Goal: Check status: Check status

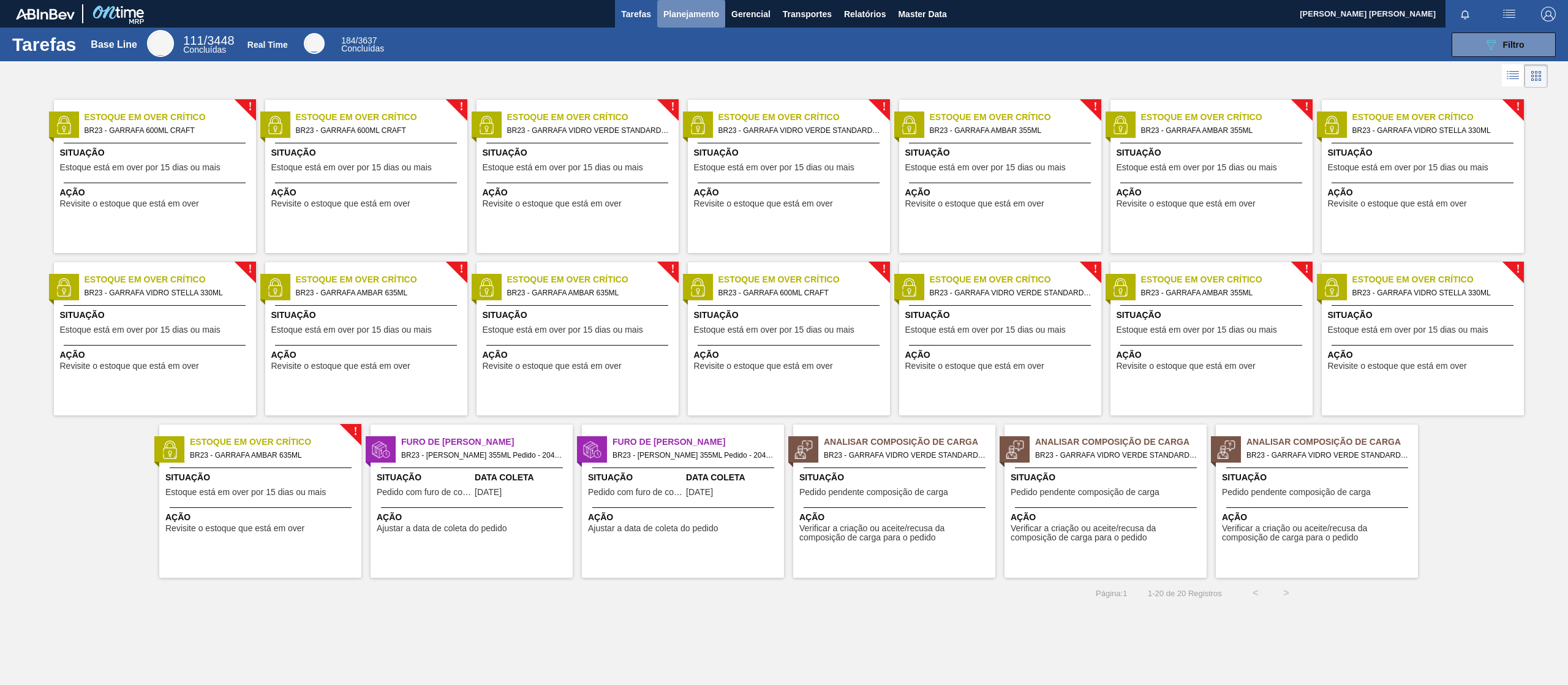
click at [681, 13] on span "Planejamento" at bounding box center [691, 14] width 56 height 15
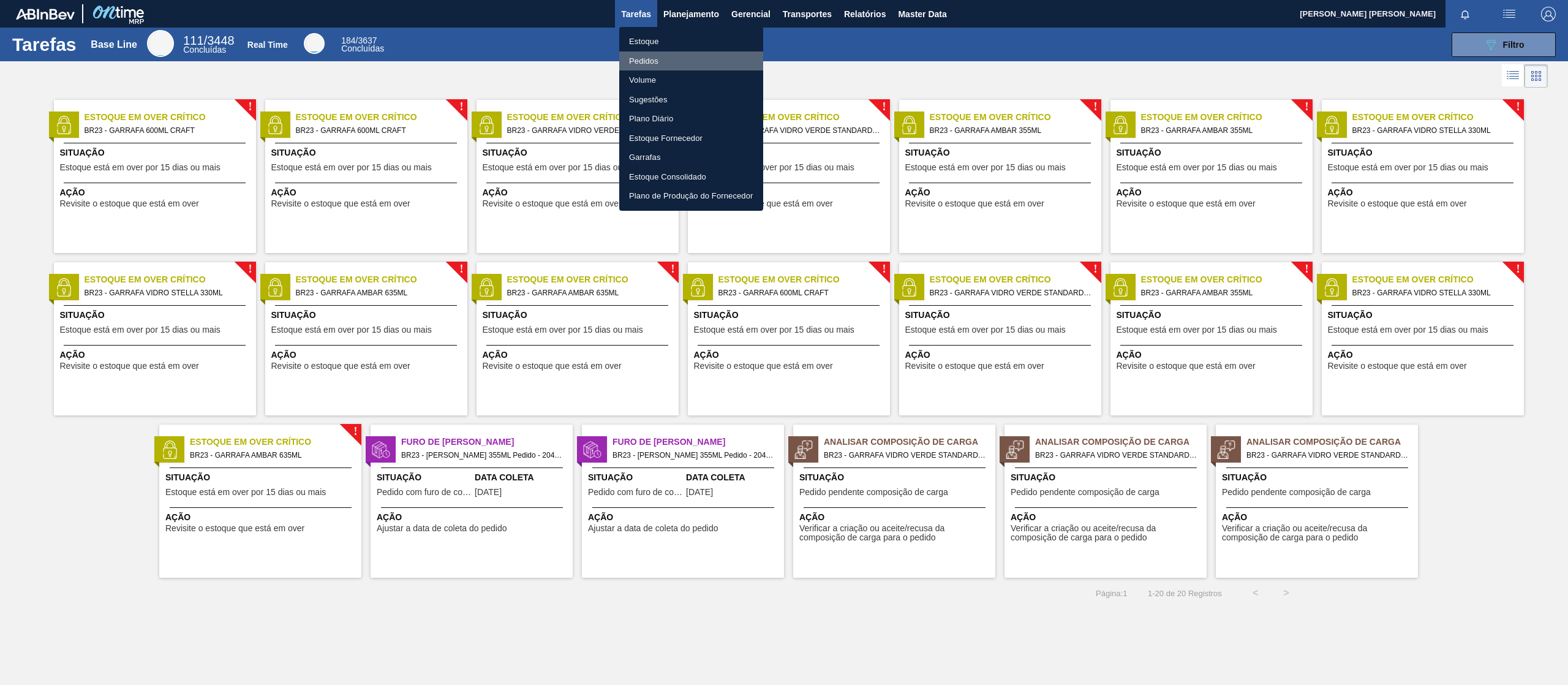
click at [660, 56] on li "Pedidos" at bounding box center [691, 61] width 144 height 19
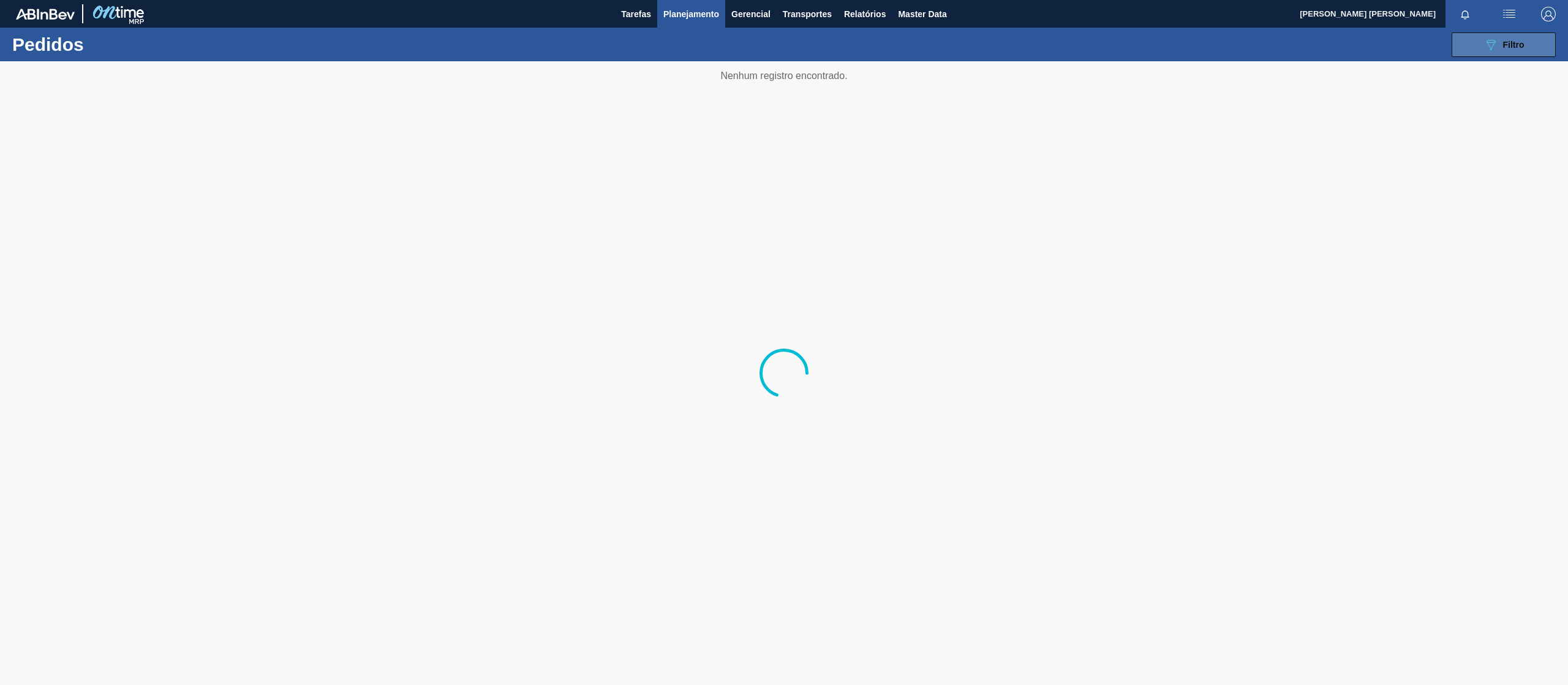
click at [1495, 38] on icon "089F7B8B-B2A5-4AFE-B5C0-19BA573D28AC" at bounding box center [1491, 45] width 15 height 15
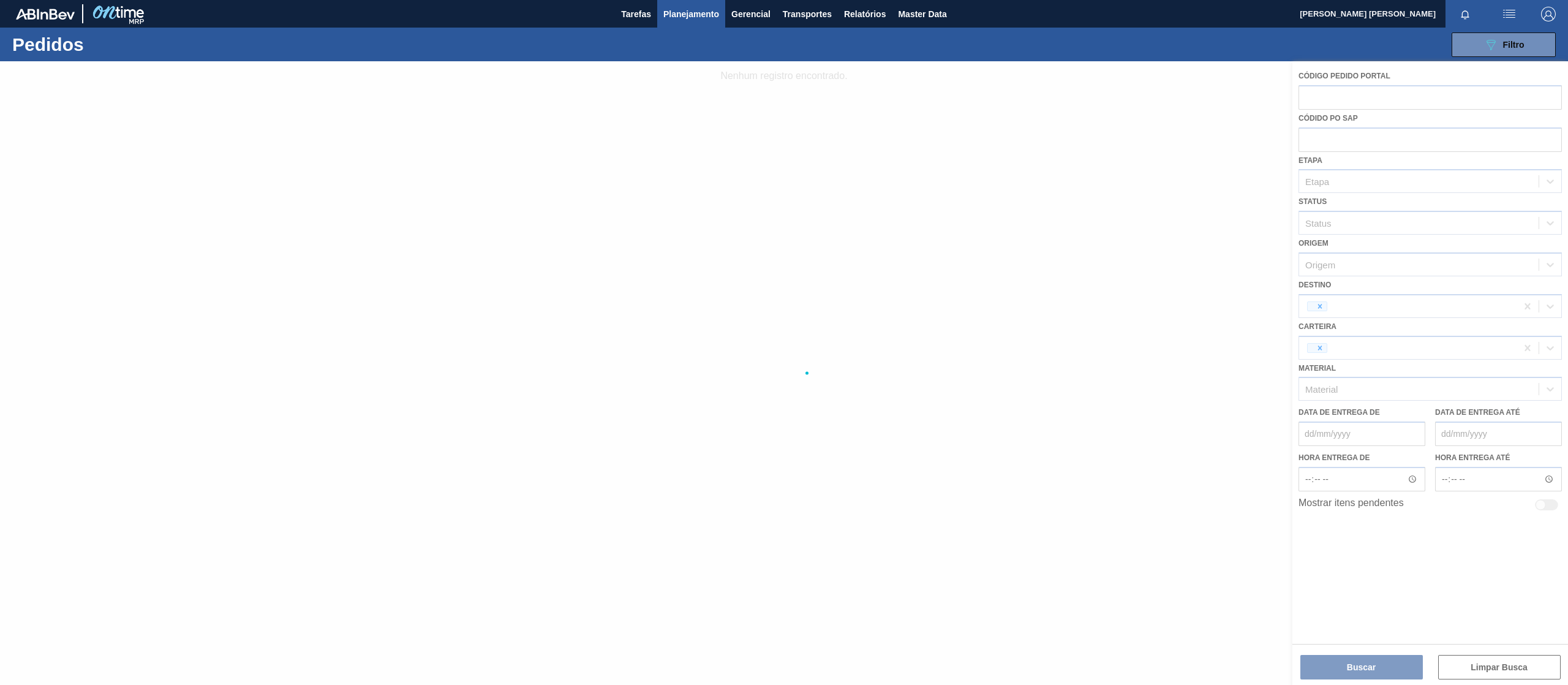
click at [1344, 131] on div at bounding box center [784, 373] width 1568 height 624
click at [1346, 139] on div at bounding box center [784, 373] width 1568 height 624
click at [1346, 140] on div at bounding box center [784, 373] width 1568 height 624
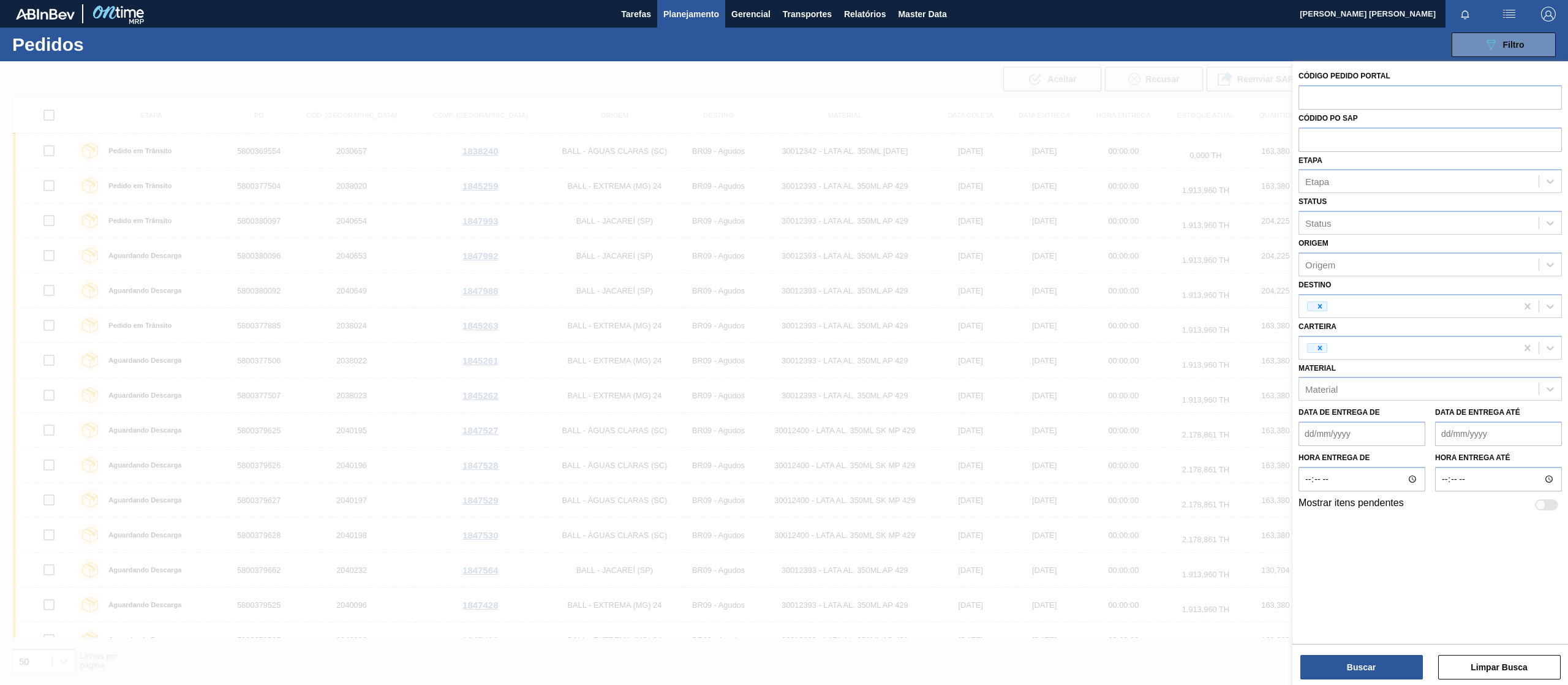
click at [1346, 140] on input "text" at bounding box center [1430, 139] width 263 height 23
paste input "5800373395"
click at [1318, 303] on icon at bounding box center [1320, 307] width 9 height 9
type input "5800373395"
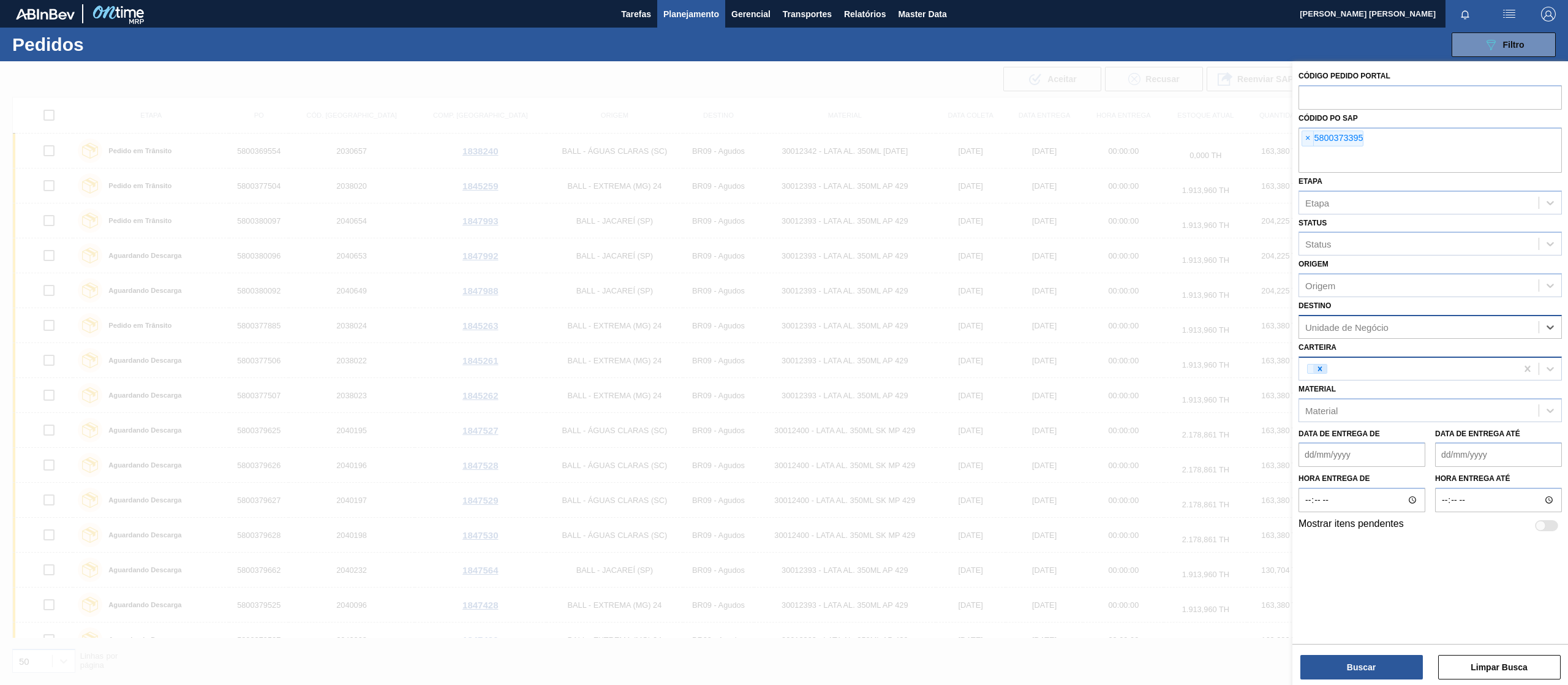
click at [1317, 372] on icon at bounding box center [1320, 369] width 9 height 9
click at [1337, 669] on button "Buscar" at bounding box center [1362, 667] width 123 height 24
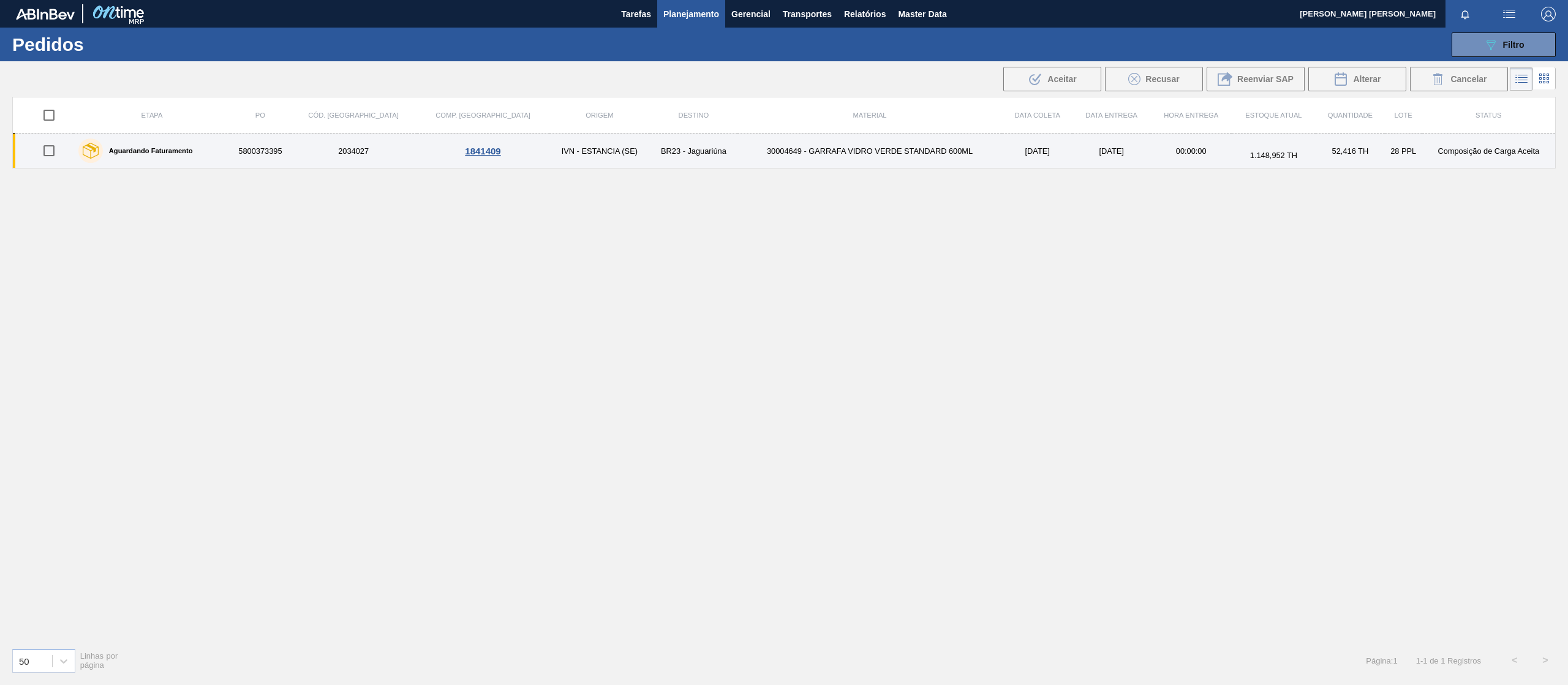
click at [284, 150] on td "5800373395" at bounding box center [260, 151] width 60 height 35
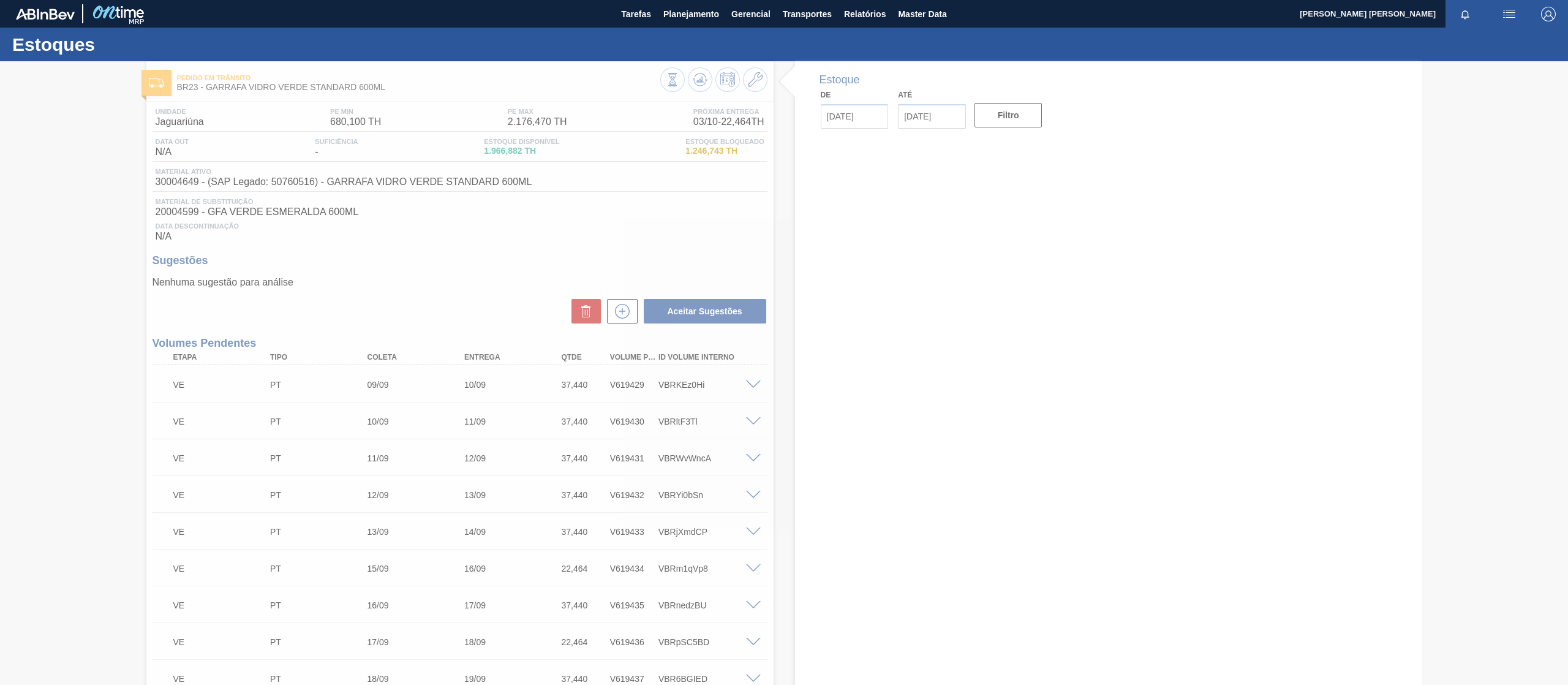
type input "[DATE]"
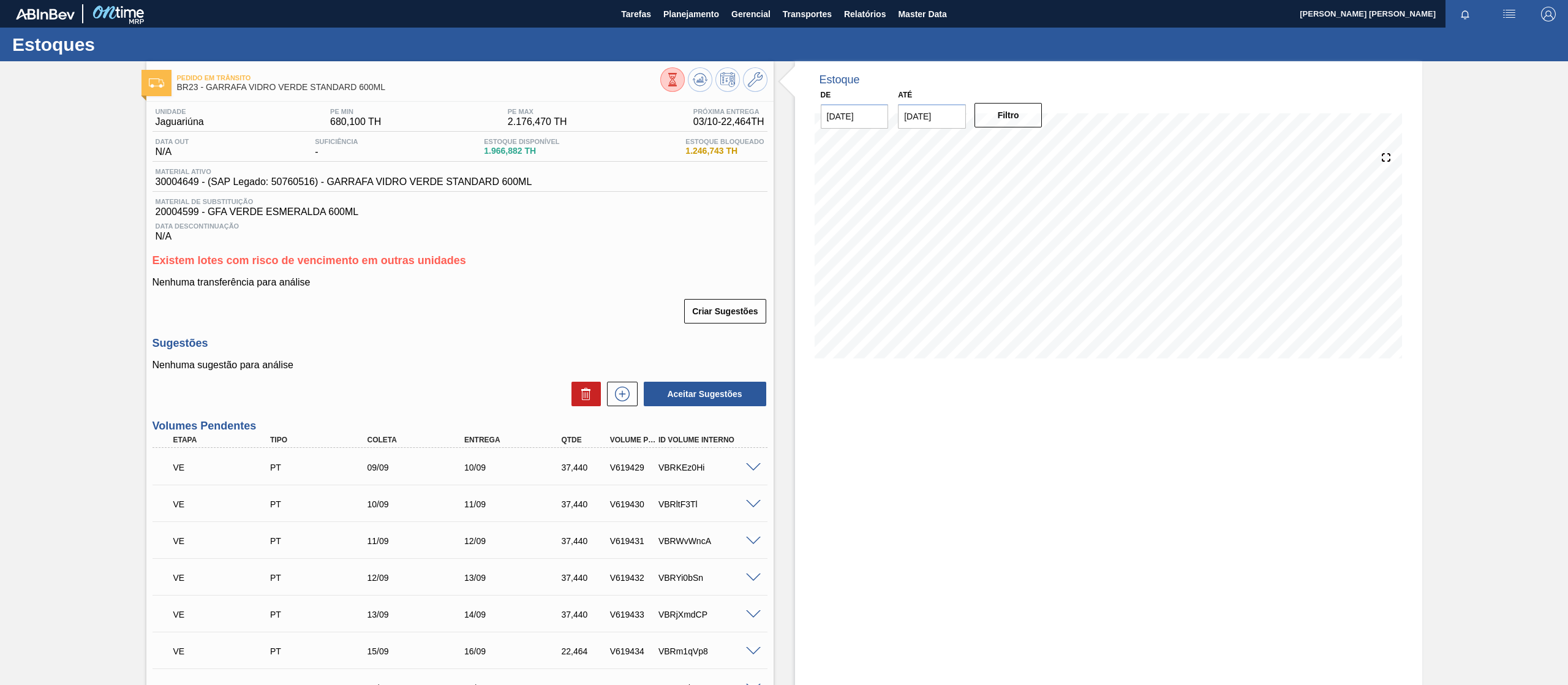
scroll to position [1379, 0]
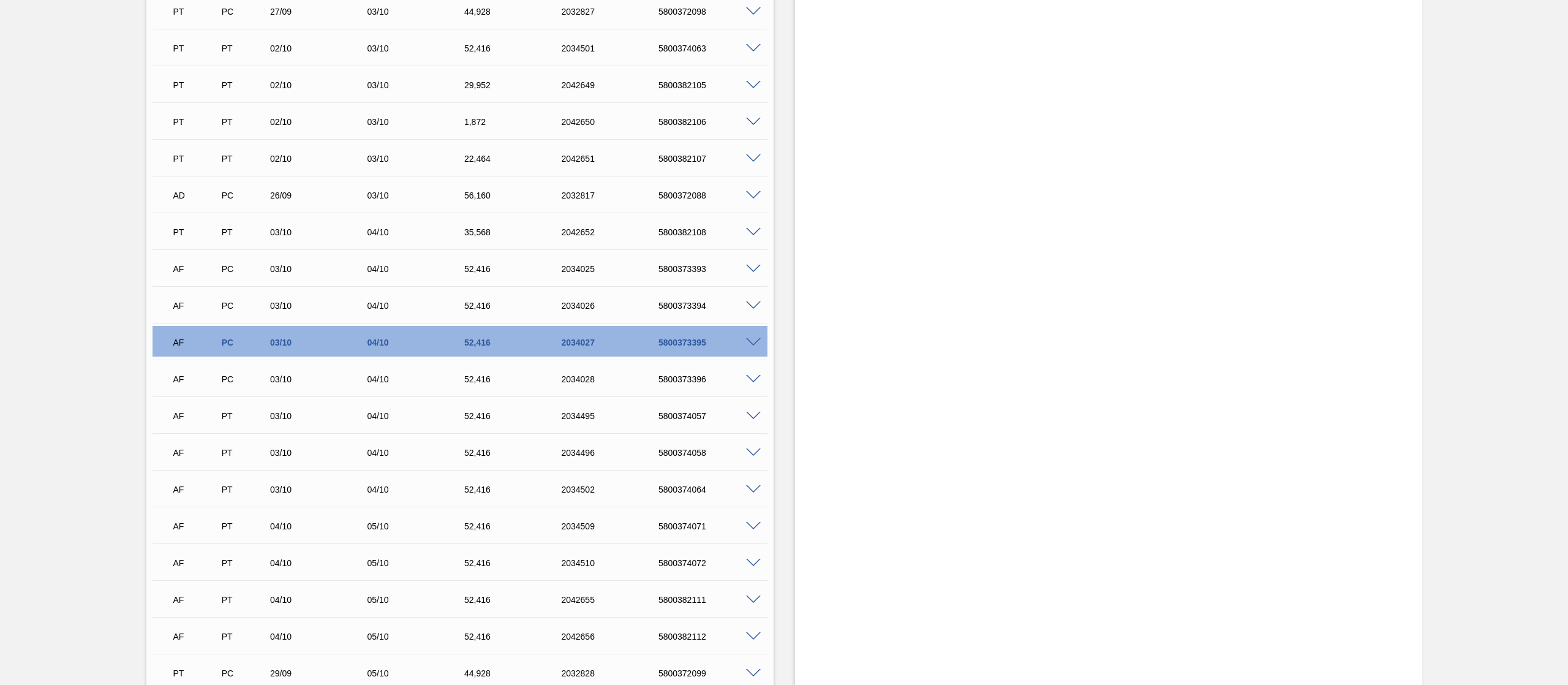
click at [745, 333] on div "AF PC 03/10 04/10 52,[PHONE_NUMBER] 5800373395" at bounding box center [456, 341] width 582 height 24
click at [748, 341] on span at bounding box center [754, 343] width 15 height 9
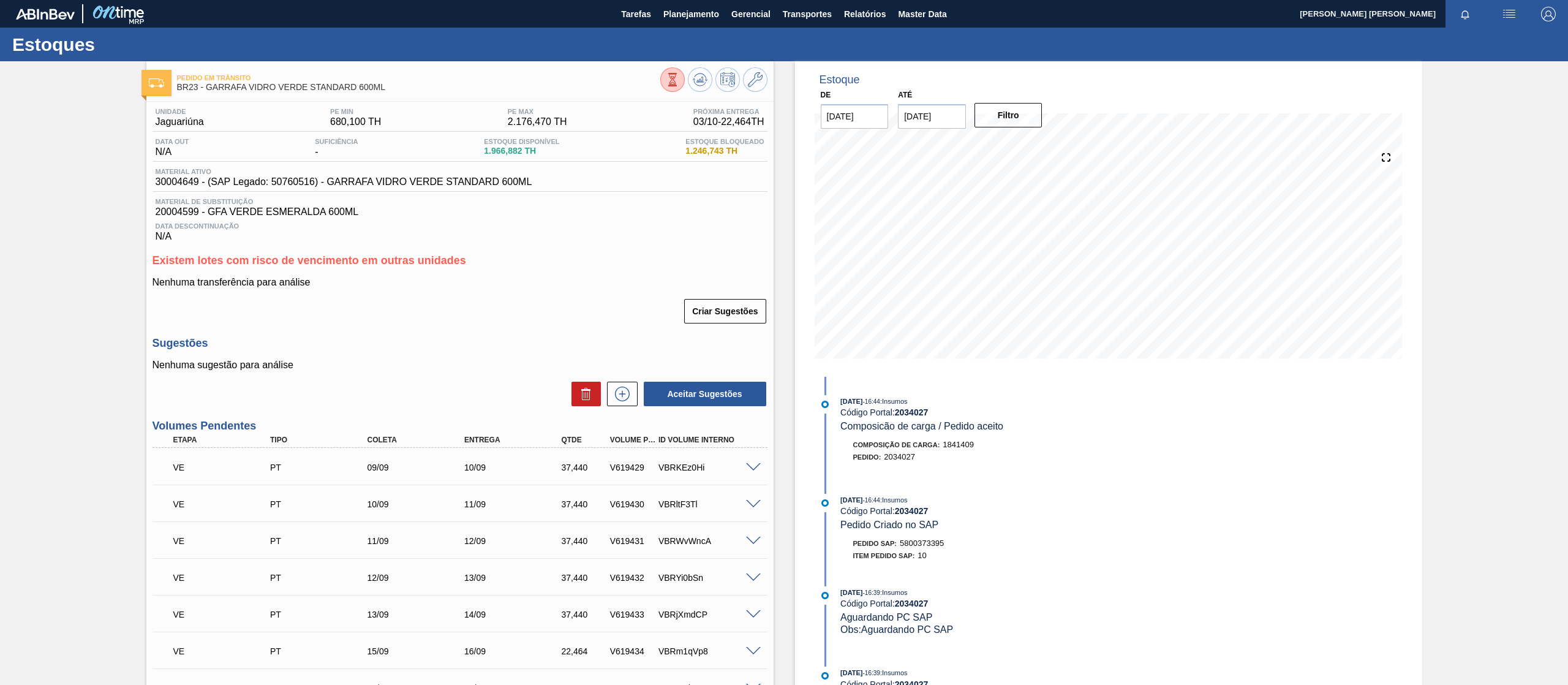
scroll to position [368, 0]
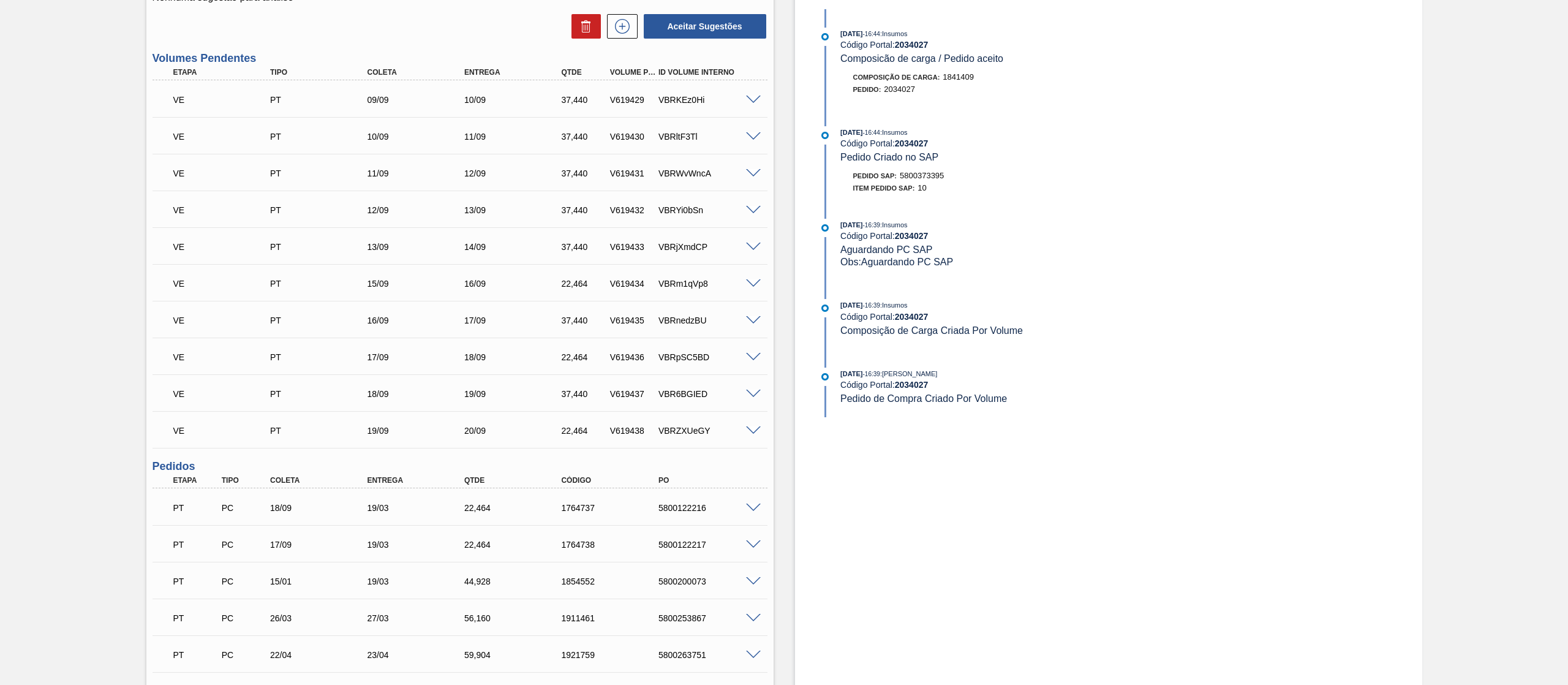
click at [1082, 320] on div "Código Portal: 2034027" at bounding box center [986, 317] width 291 height 10
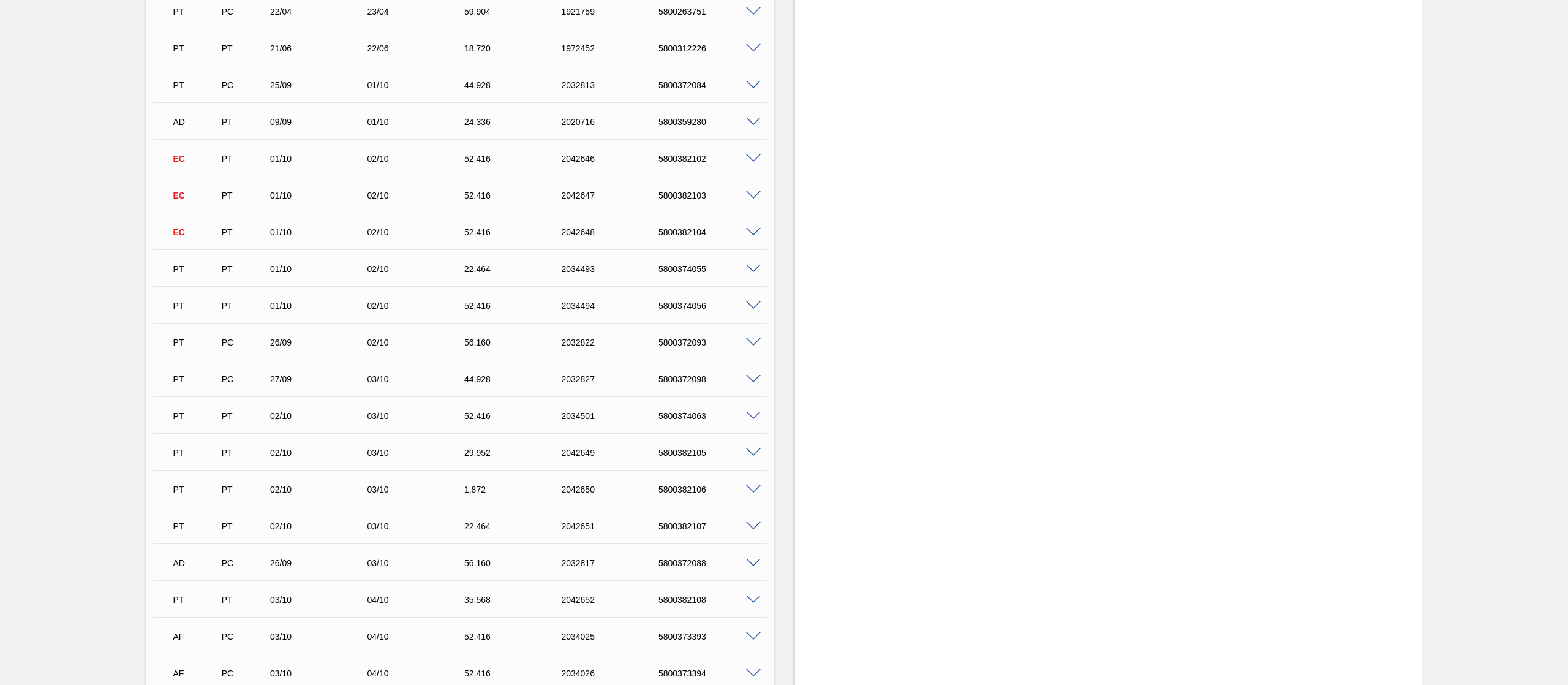
scroll to position [0, 0]
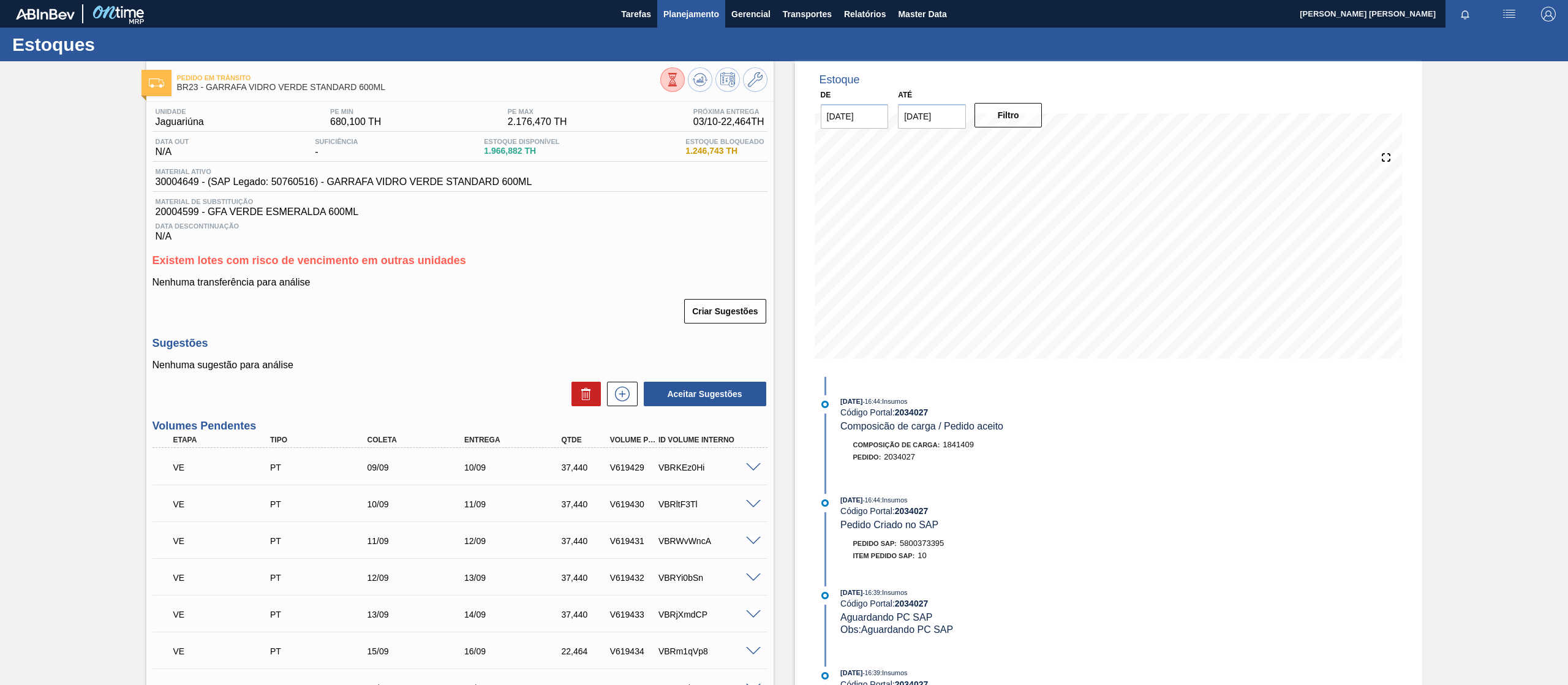
click at [675, 19] on span "Planejamento" at bounding box center [691, 14] width 56 height 15
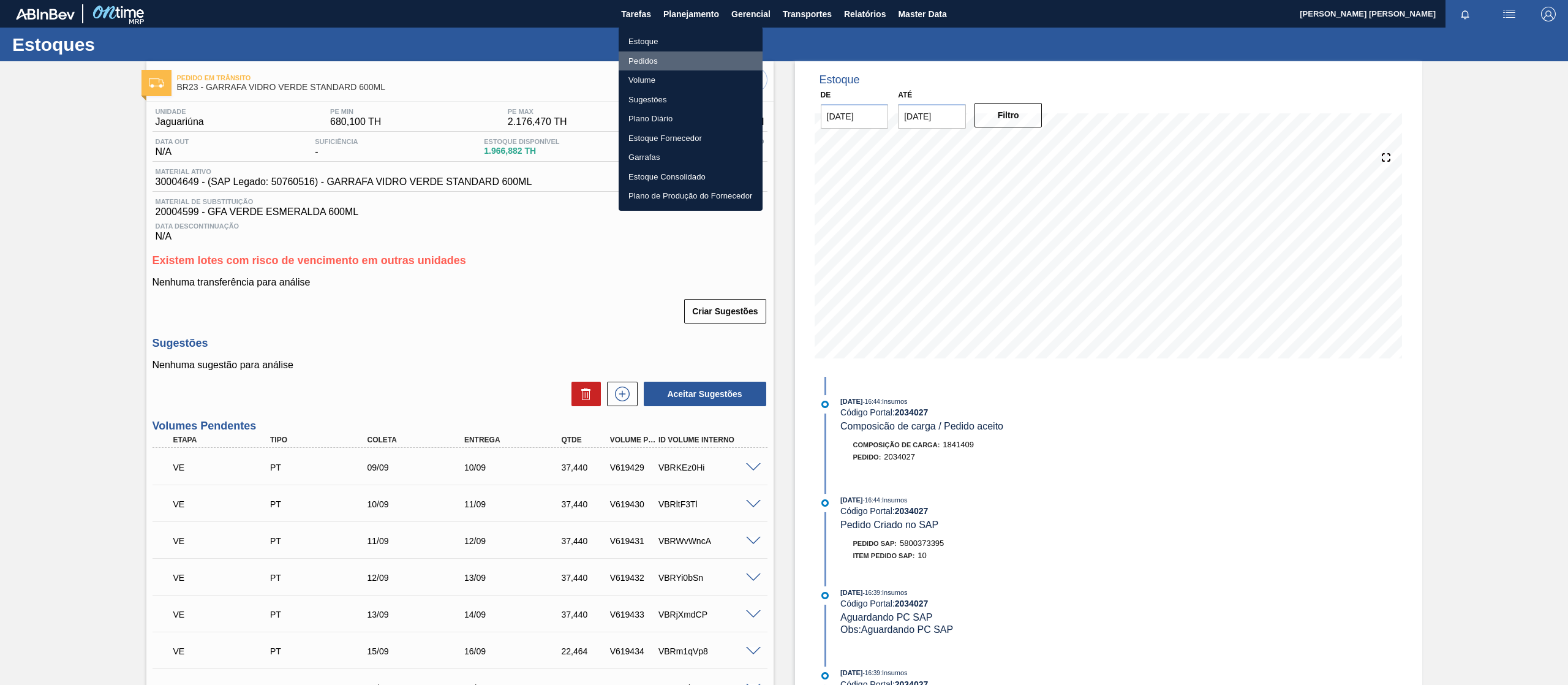
click at [643, 60] on li "Pedidos" at bounding box center [690, 61] width 144 height 19
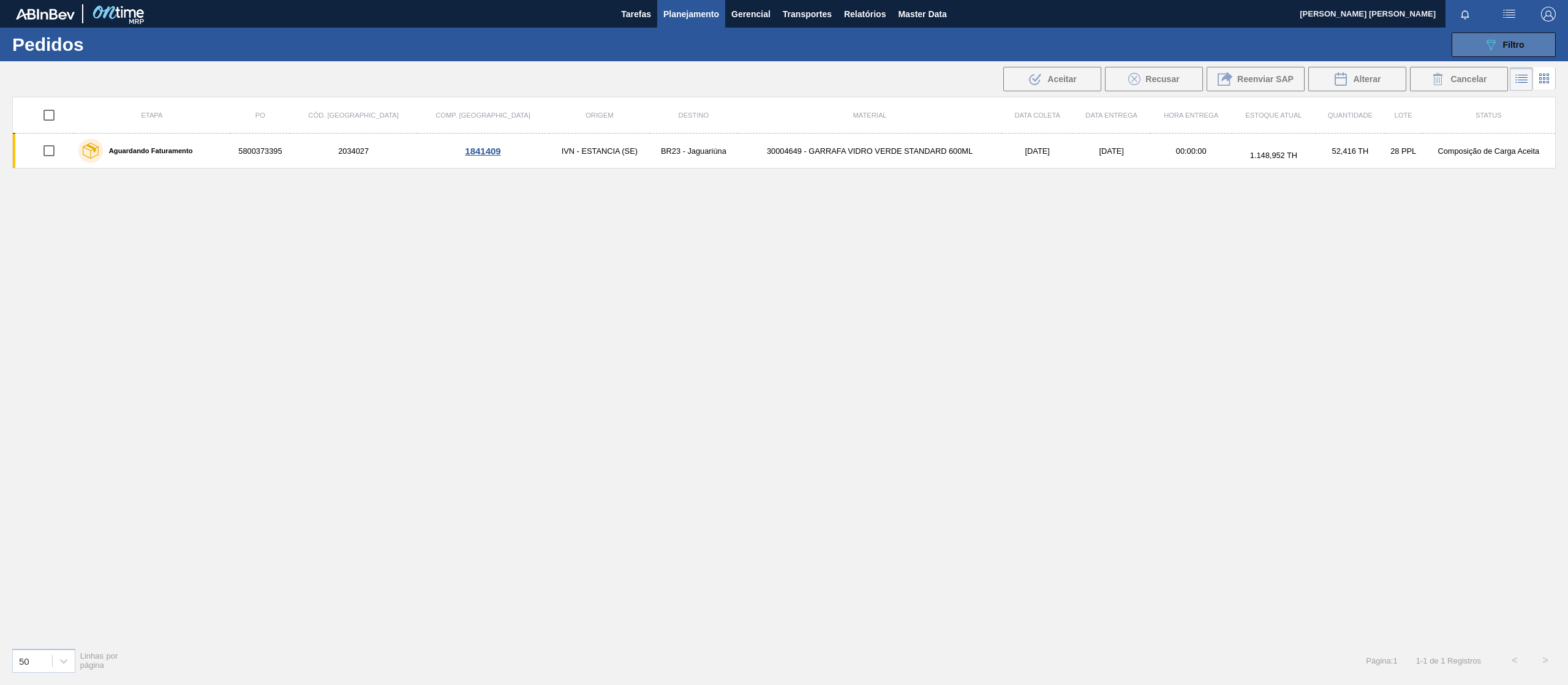
click at [1517, 53] on button "089F7B8B-B2A5-4AFE-B5C0-19BA573D28AC Filtro" at bounding box center [1504, 44] width 104 height 24
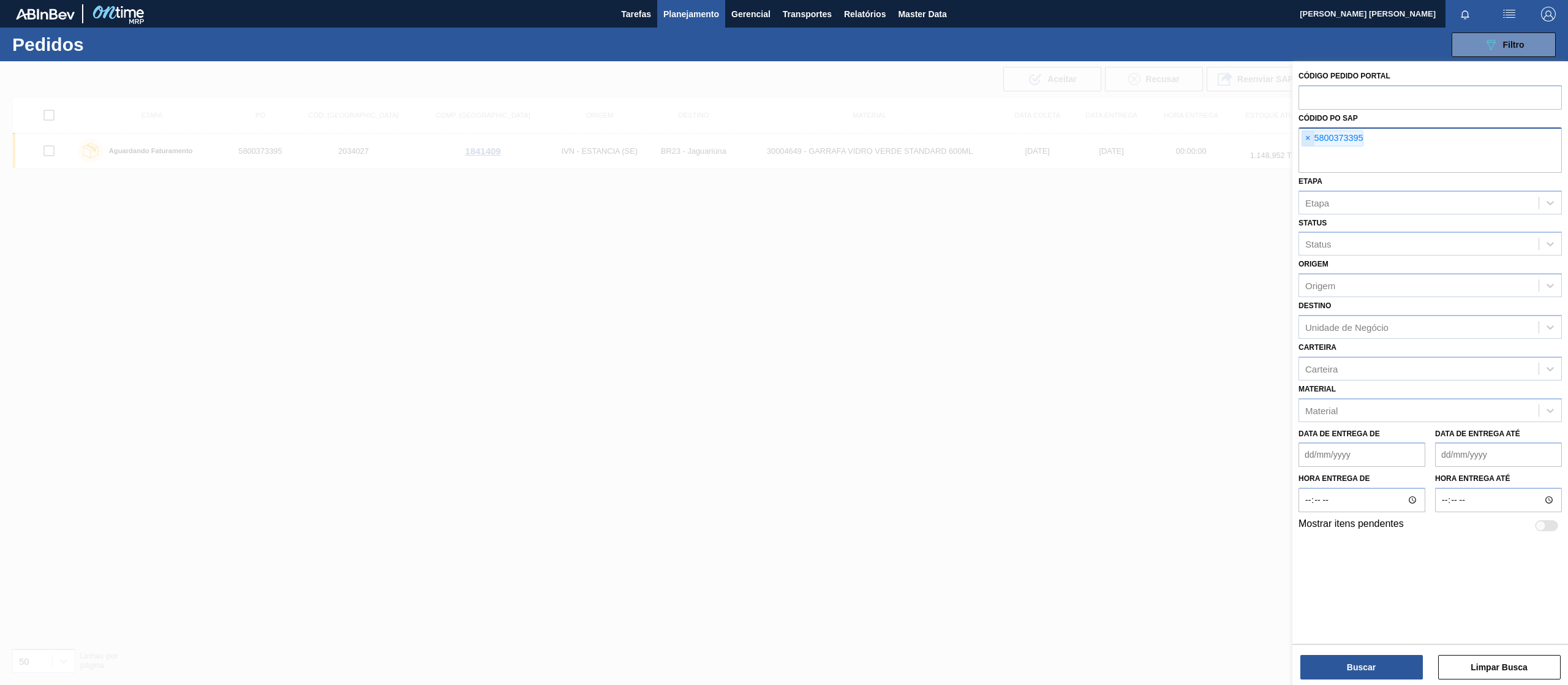
click at [1312, 141] on span "×" at bounding box center [1308, 139] width 12 height 15
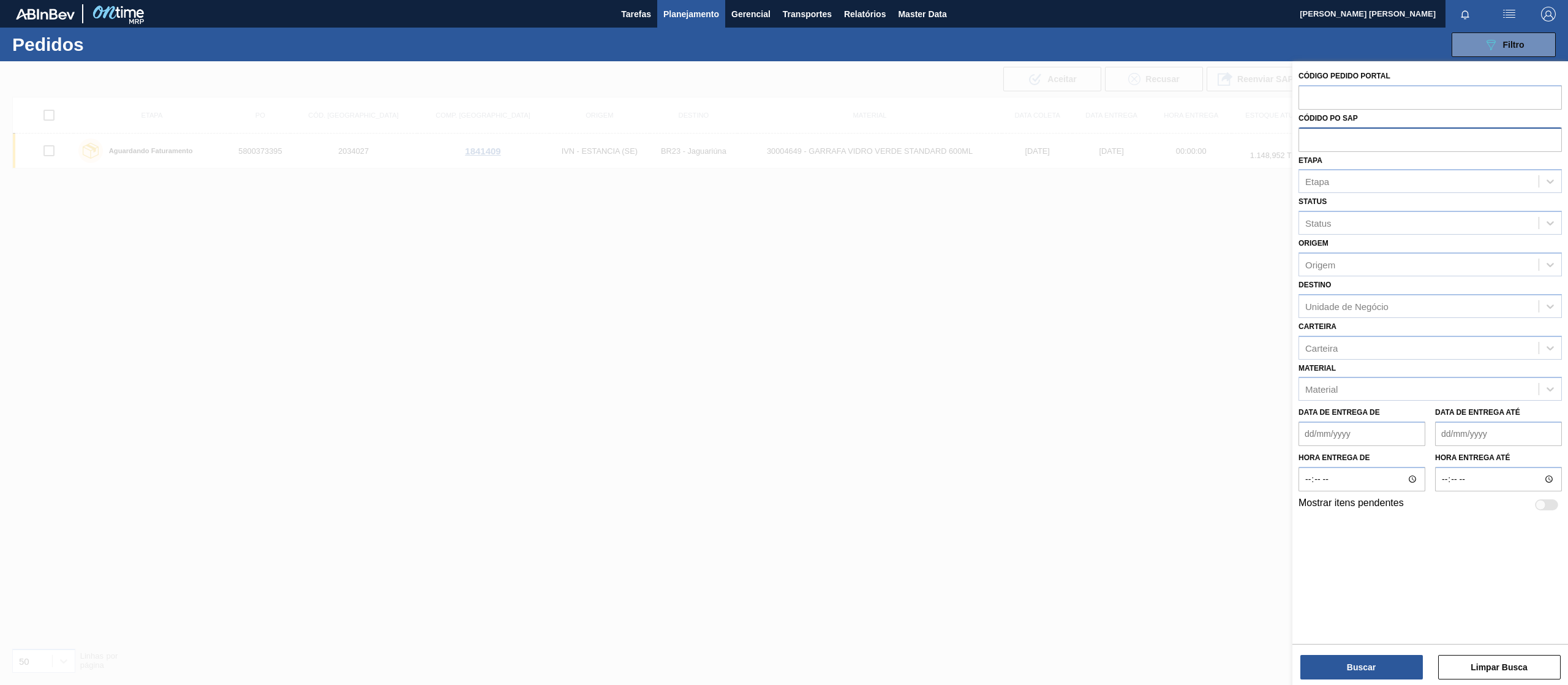
paste input "5800373396"
type input "5800373396"
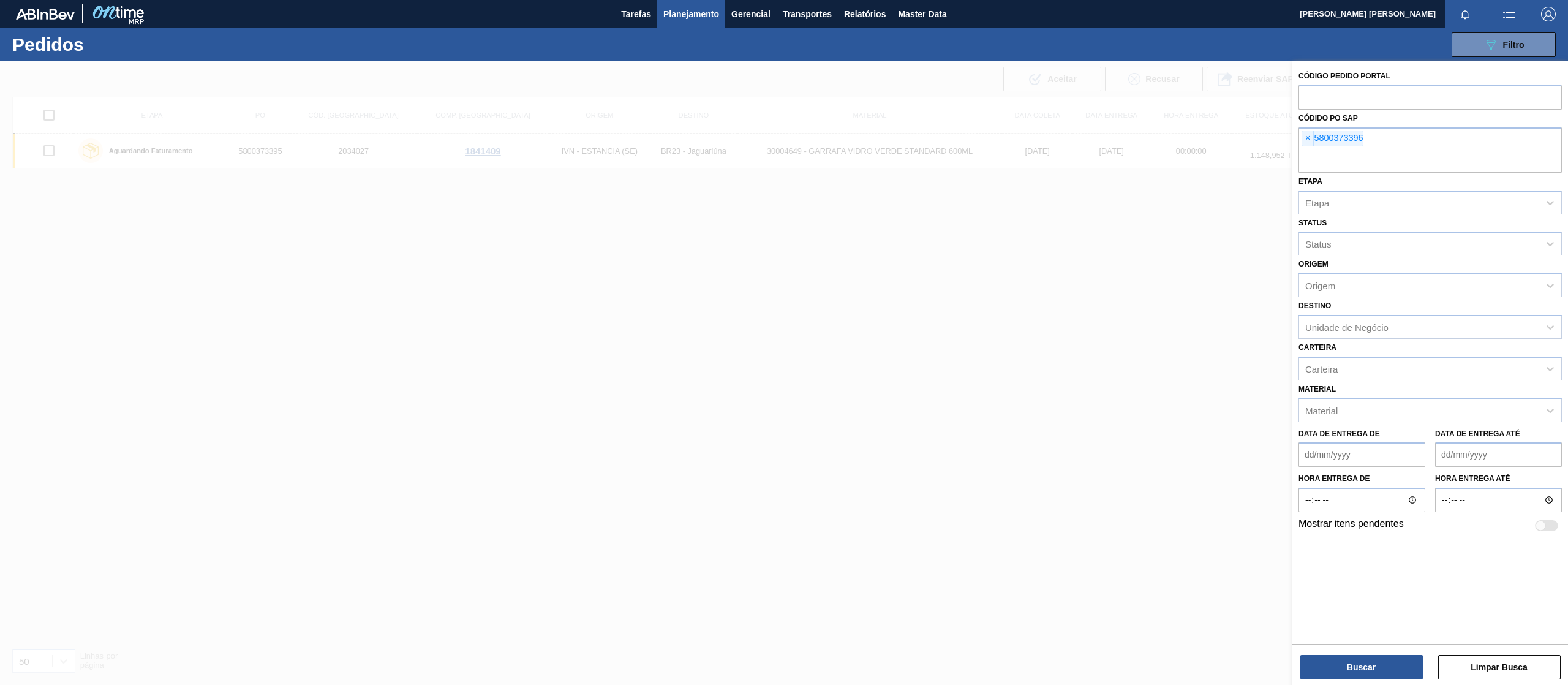
click at [1358, 681] on div "Código Pedido Portal Códido PO SAP × 5800373396 Etapa [GEOGRAPHIC_DATA] Status …" at bounding box center [1430, 374] width 276 height 626
click at [1358, 671] on button "Buscar" at bounding box center [1362, 667] width 123 height 24
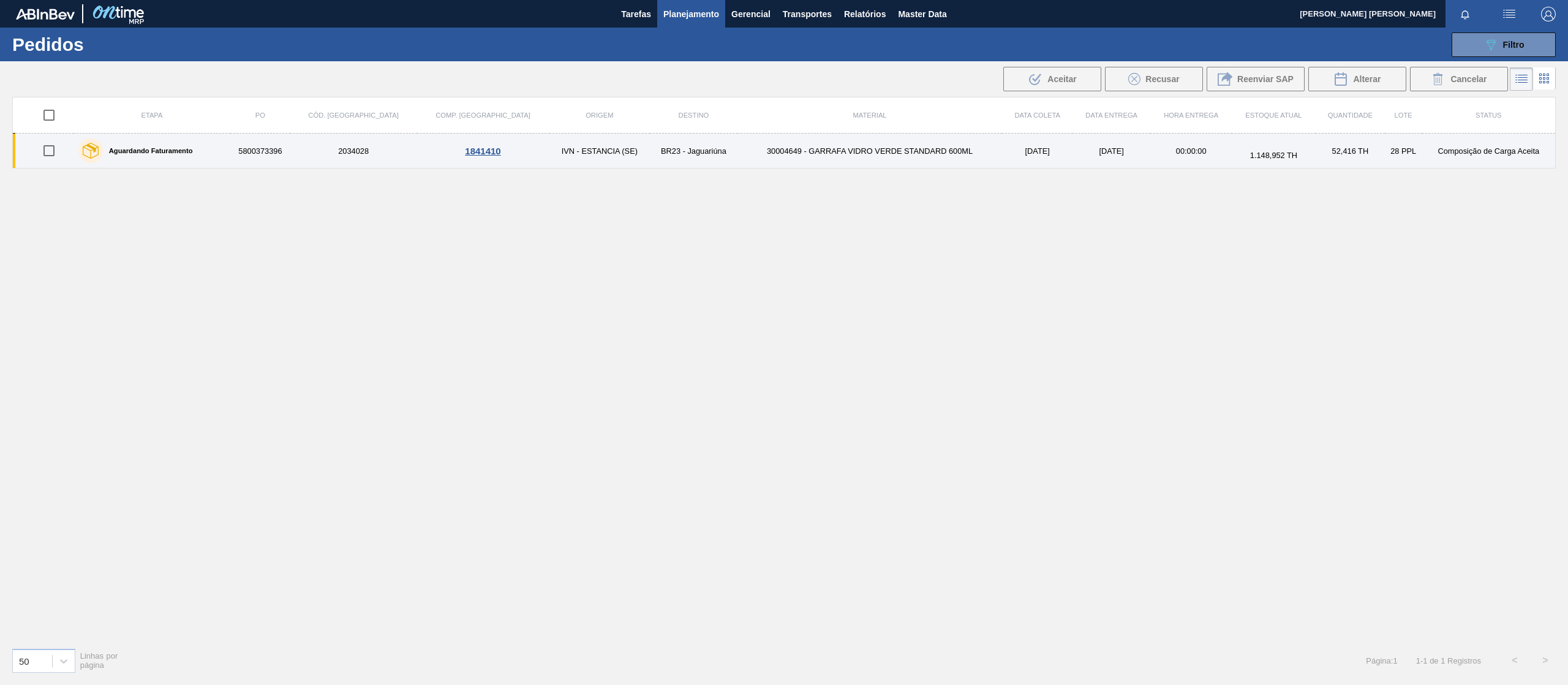
click at [550, 151] on td "IVN - ESTANCIA (SE)" at bounding box center [600, 151] width 101 height 35
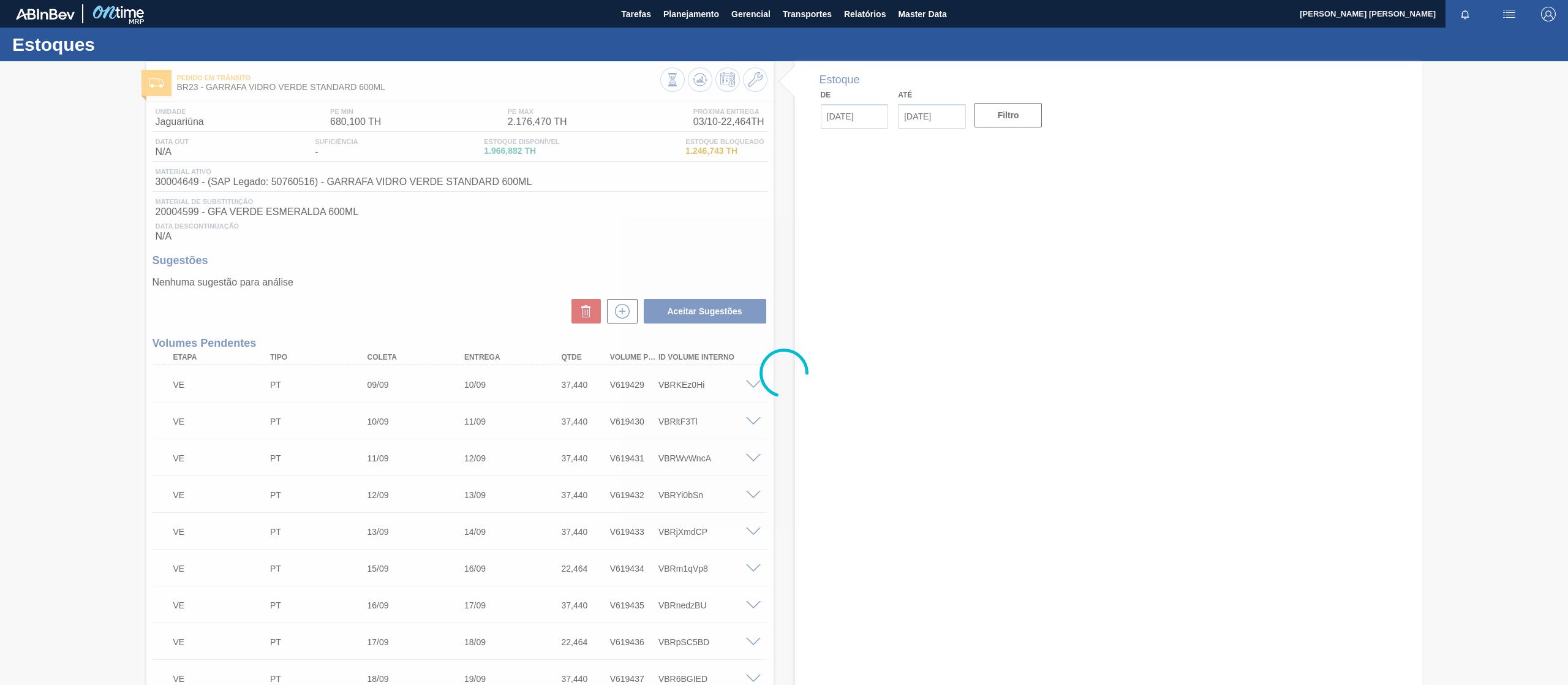
type input "[DATE]"
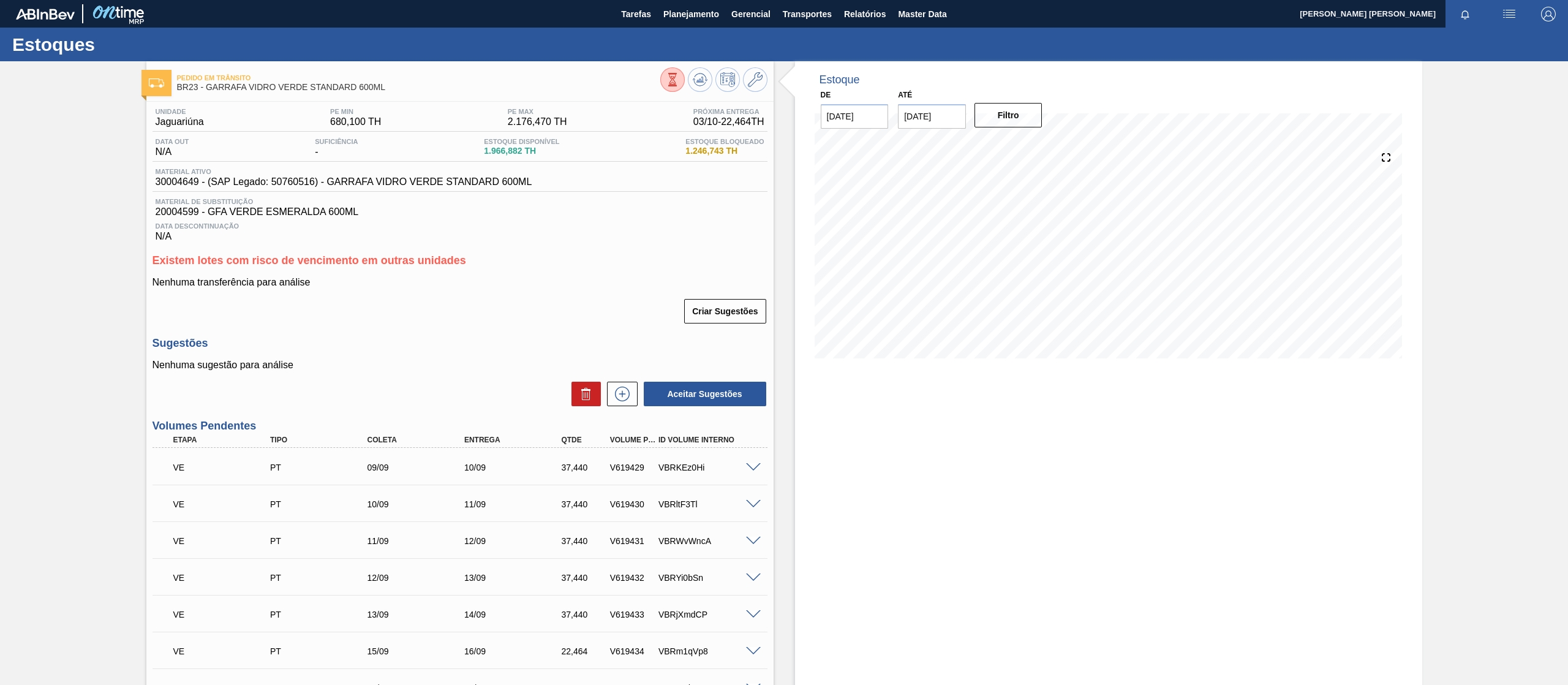
scroll to position [1415, 0]
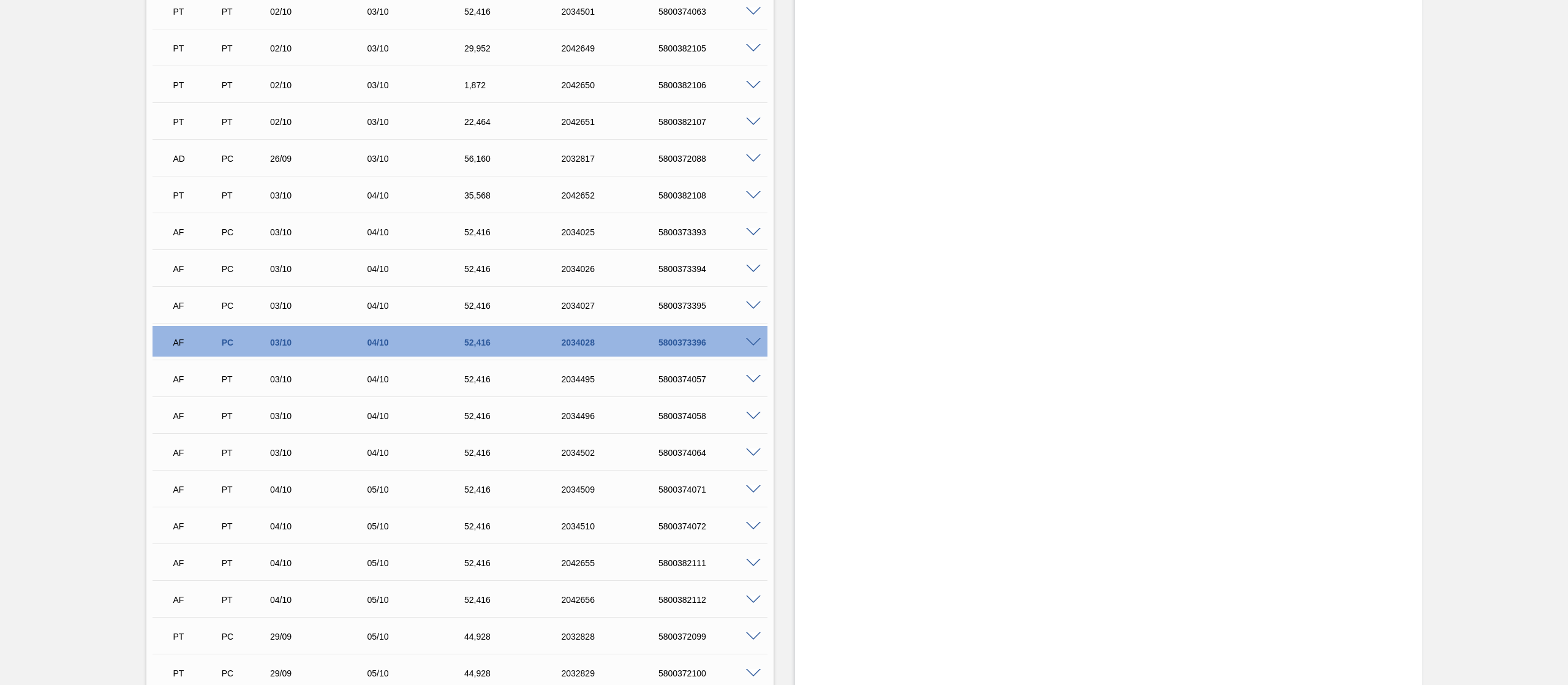
click at [739, 349] on div "AF PC 03/10 04/10 52,[PHONE_NUMBER] 5800373396" at bounding box center [456, 341] width 582 height 24
click at [744, 338] on div at bounding box center [755, 342] width 24 height 9
click at [759, 340] on span at bounding box center [754, 343] width 15 height 9
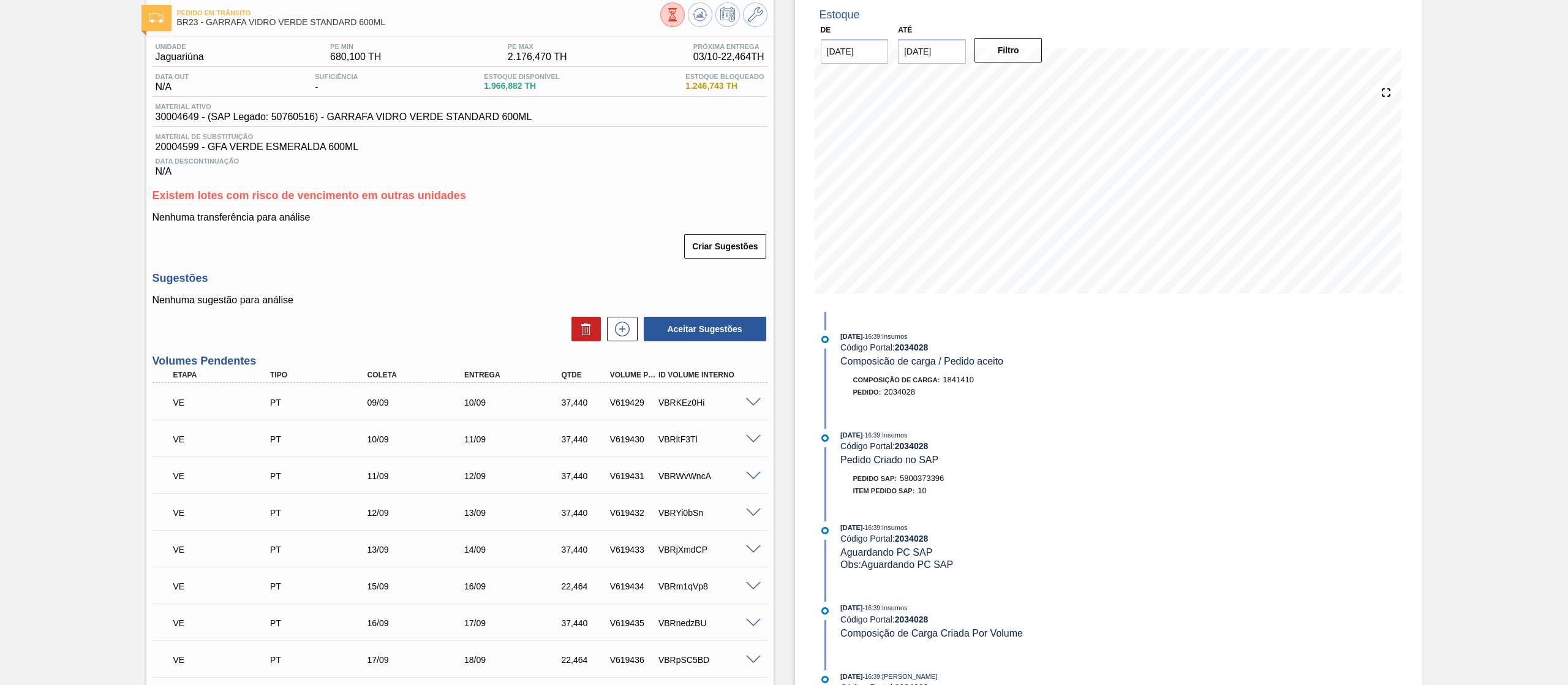
scroll to position [33, 0]
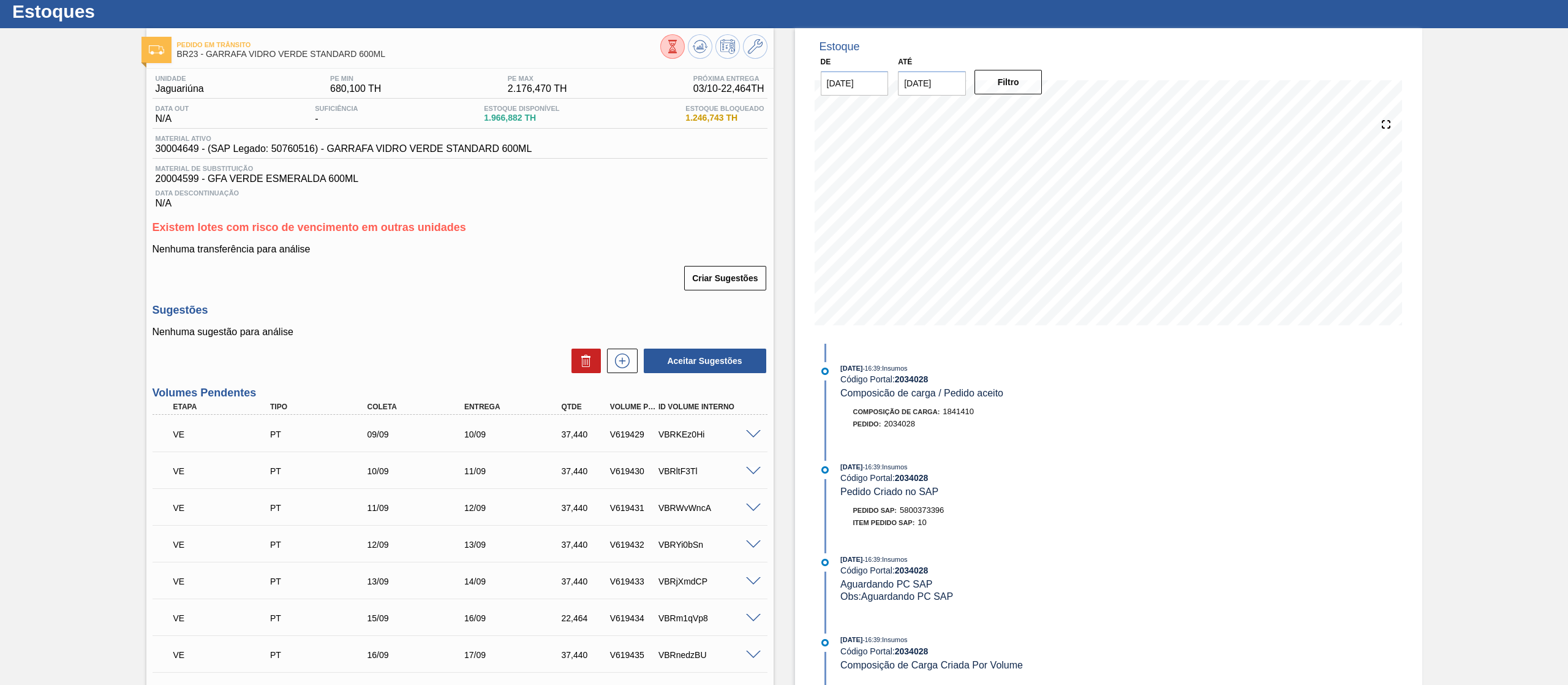
click at [829, 352] on div "[DATE] 16:39 : Insumos Código Portal: 2034028 Composicão de carga / Pedido acei…" at bounding box center [974, 547] width 315 height 408
